Goal: Navigation & Orientation: Find specific page/section

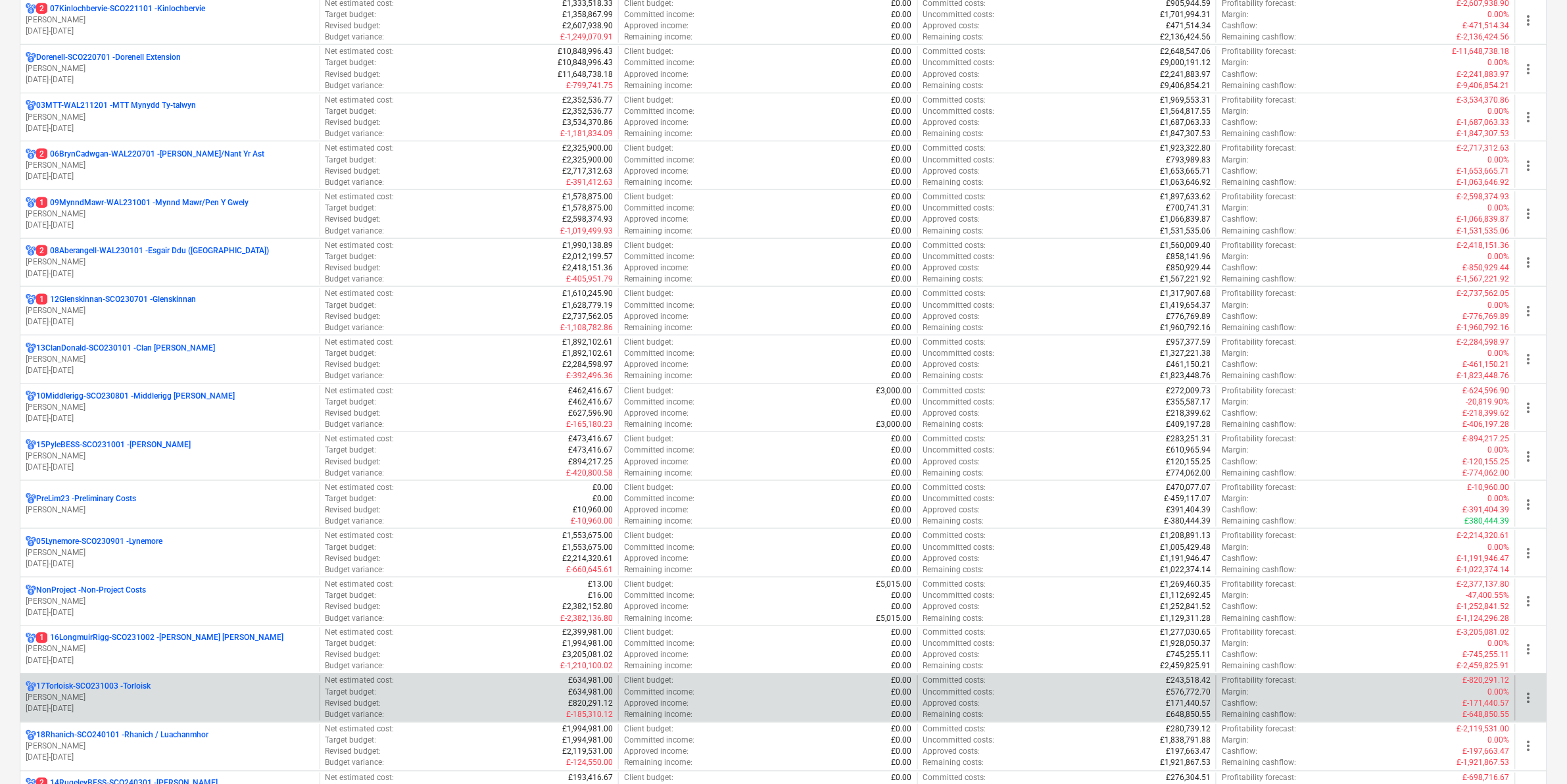
scroll to position [575, 0]
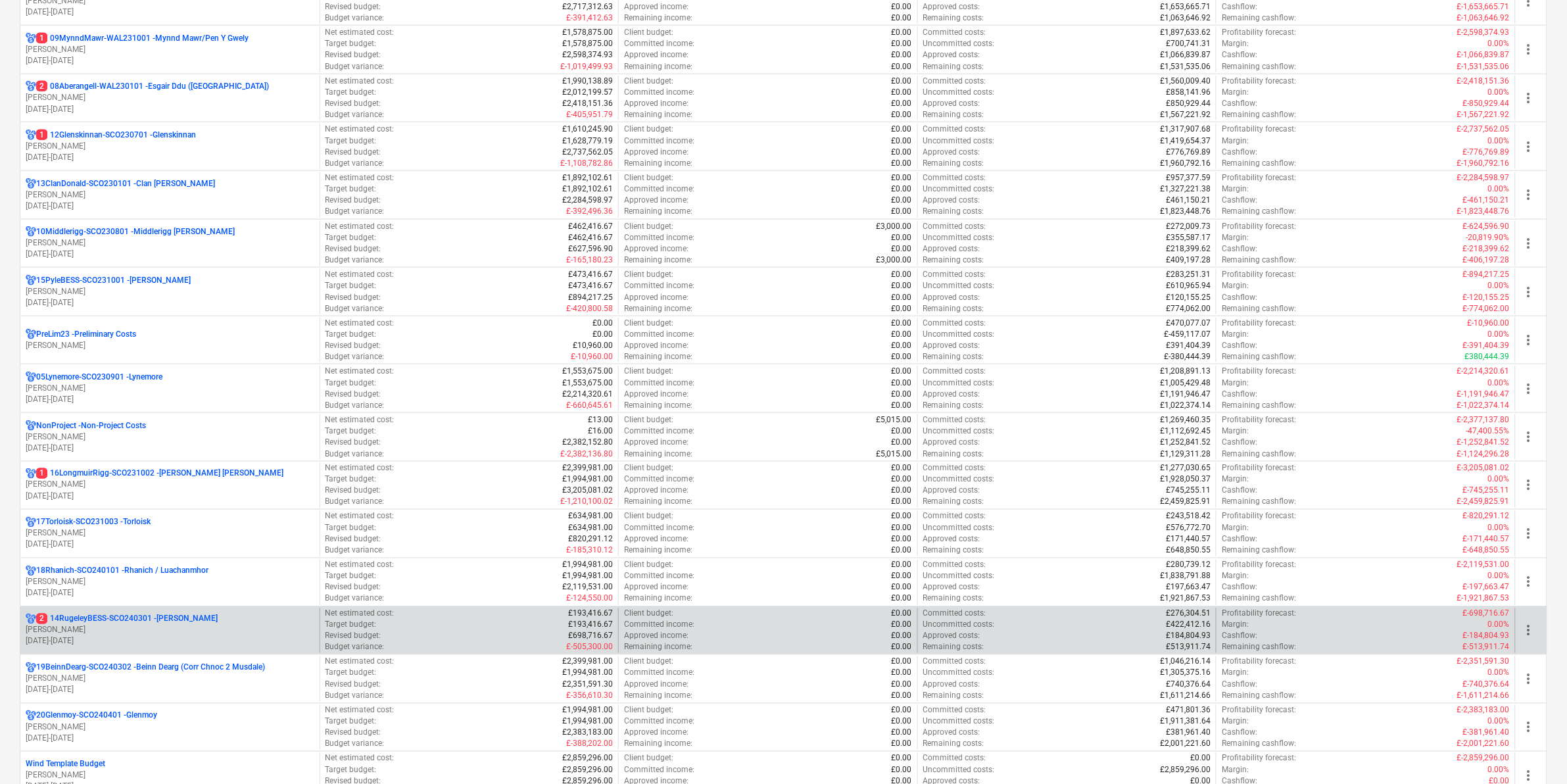
click at [158, 631] on p "[PERSON_NAME]" at bounding box center [169, 630] width 289 height 11
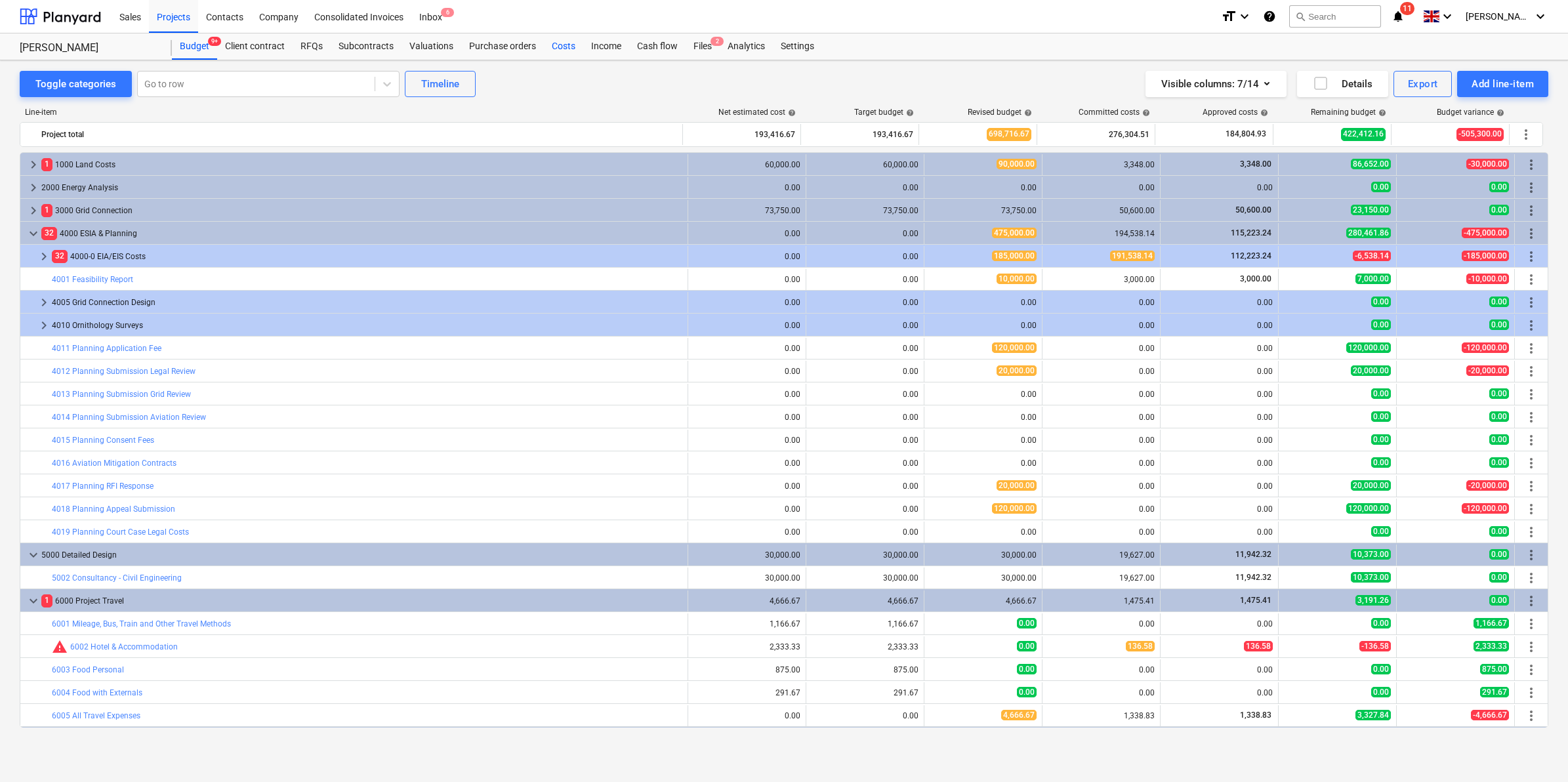
click at [563, 34] on div "Costs" at bounding box center [563, 46] width 39 height 26
